Goal: Browse casually

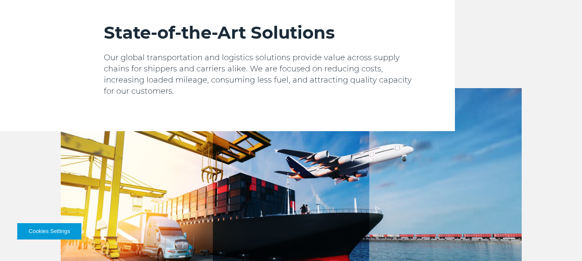
scroll to position [1903, 0]
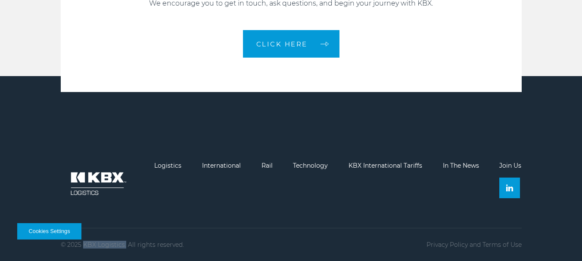
drag, startPoint x: 83, startPoint y: 245, endPoint x: 124, endPoint y: 246, distance: 40.9
click at [124, 246] on p "© 2025 KBX Logistics. All rights reserved." at bounding box center [122, 245] width 123 height 7
copy p "KBX Logistics."
